Goal: Find specific page/section: Find specific page/section

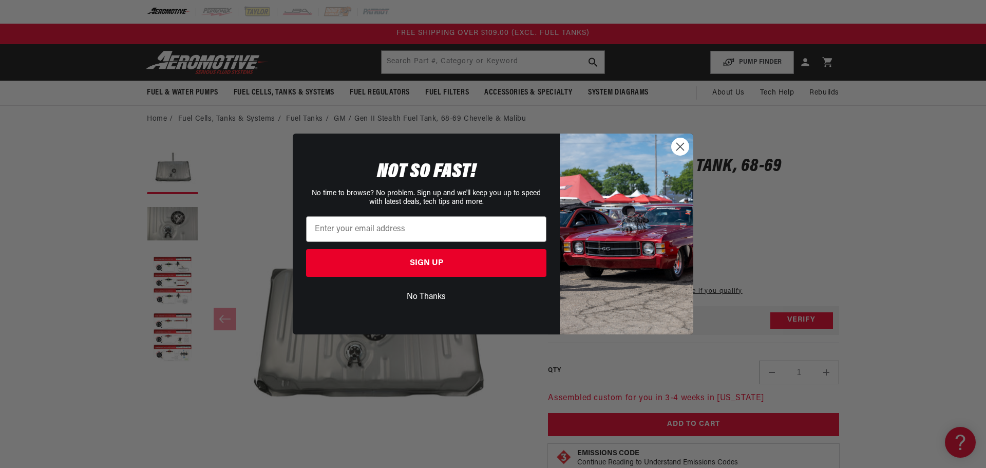
drag, startPoint x: 433, startPoint y: 290, endPoint x: 433, endPoint y: 270, distance: 20.0
click at [433, 290] on button "No Thanks" at bounding box center [426, 297] width 240 height 20
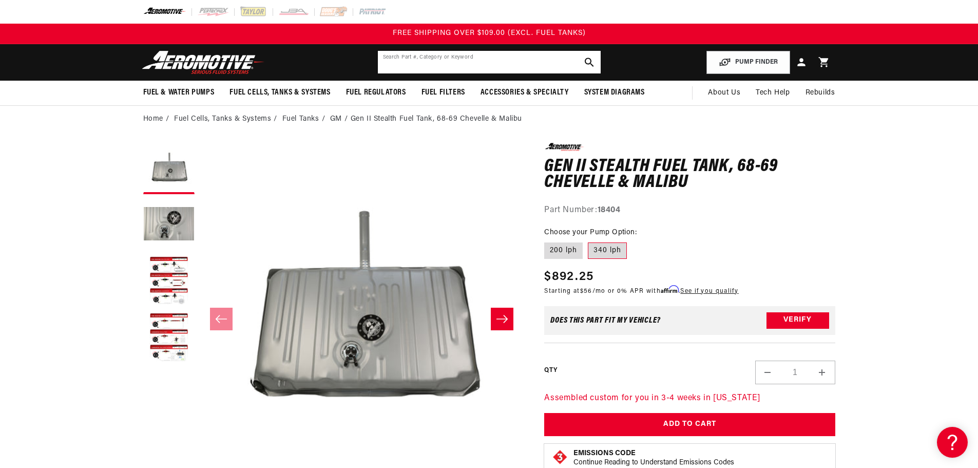
click at [443, 56] on input "text" at bounding box center [489, 62] width 223 height 23
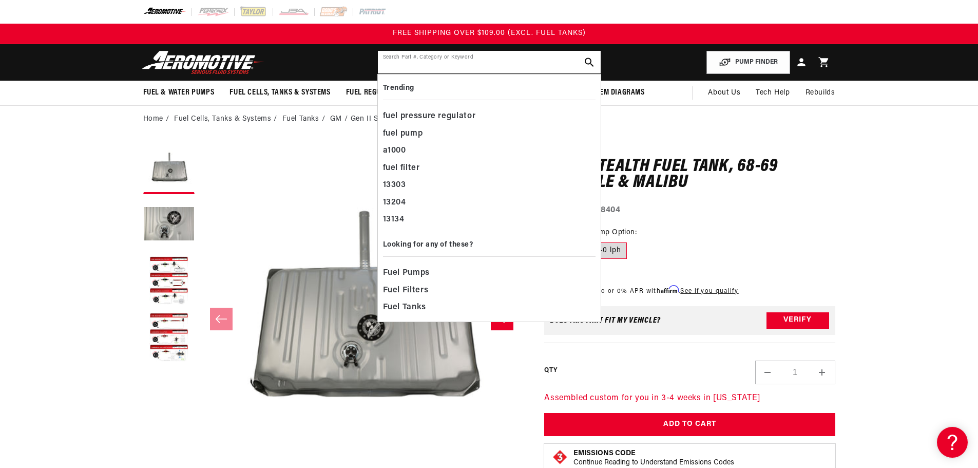
paste input "18404"
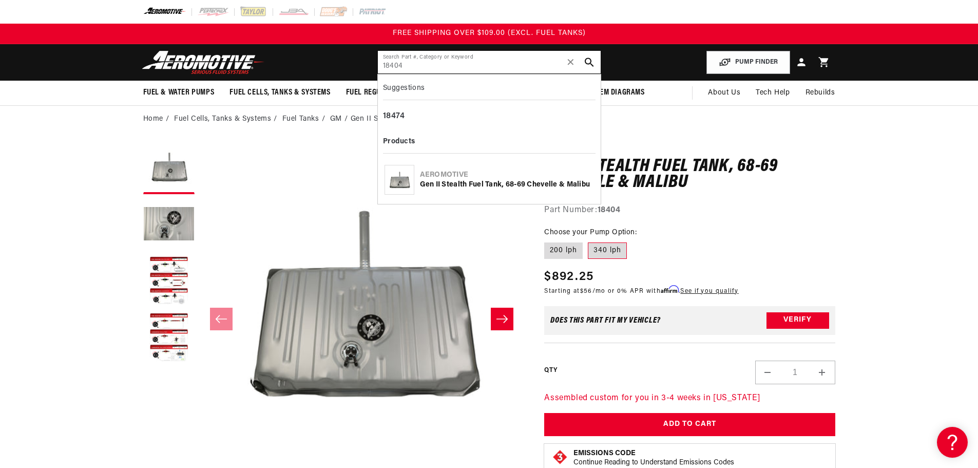
type input "18404"
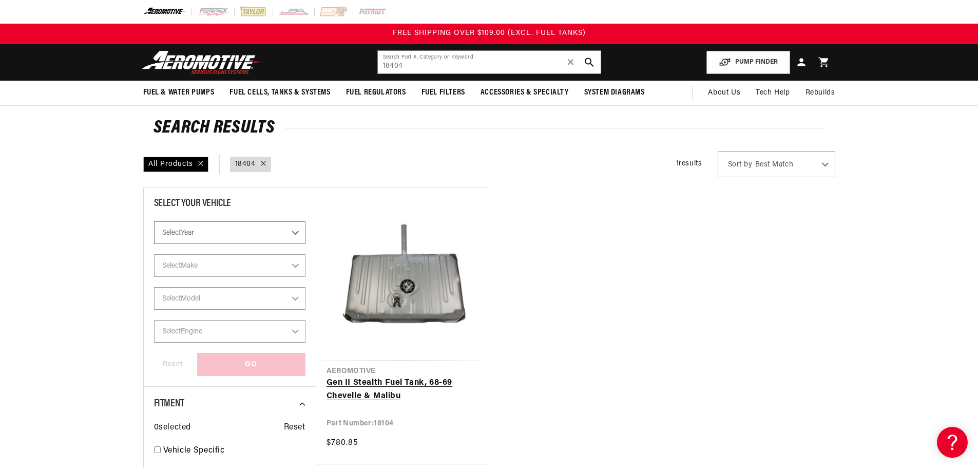
click at [370, 384] on link "Gen II Stealth Fuel Tank, 68-69 Chevelle & Malibu" at bounding box center [403, 389] width 152 height 26
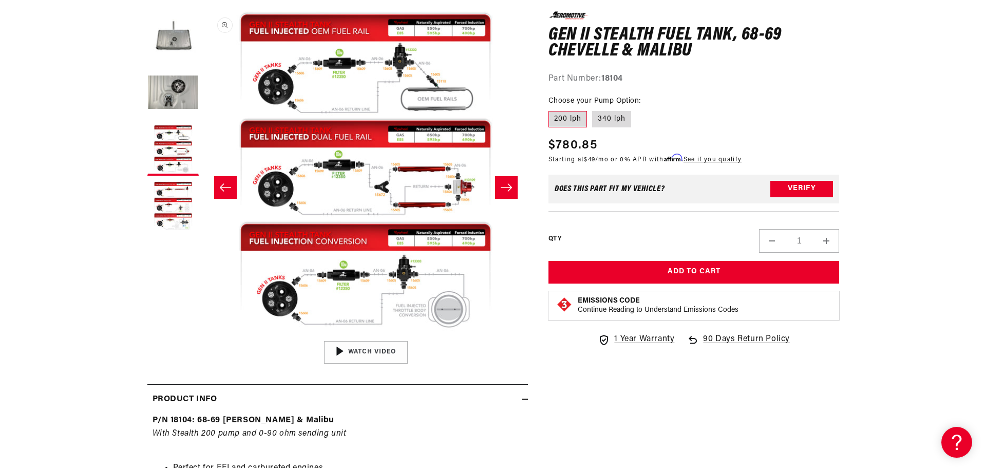
scroll to position [154, 0]
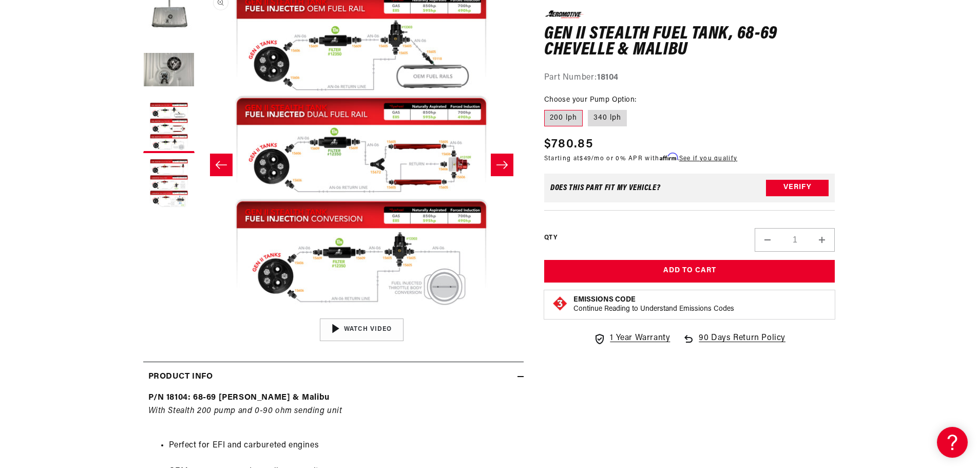
click at [199, 313] on button "Open media 3 in modal" at bounding box center [199, 313] width 0 height 0
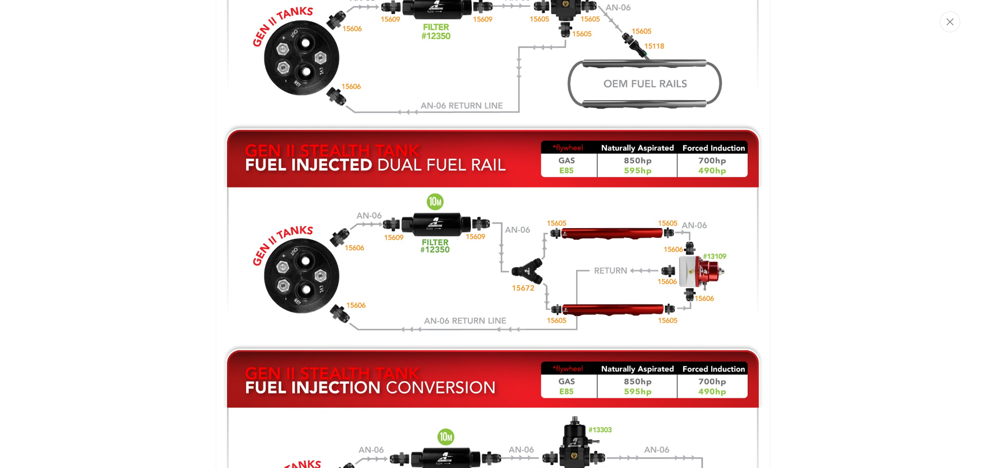
scroll to position [878, 0]
